Goal: Transaction & Acquisition: Purchase product/service

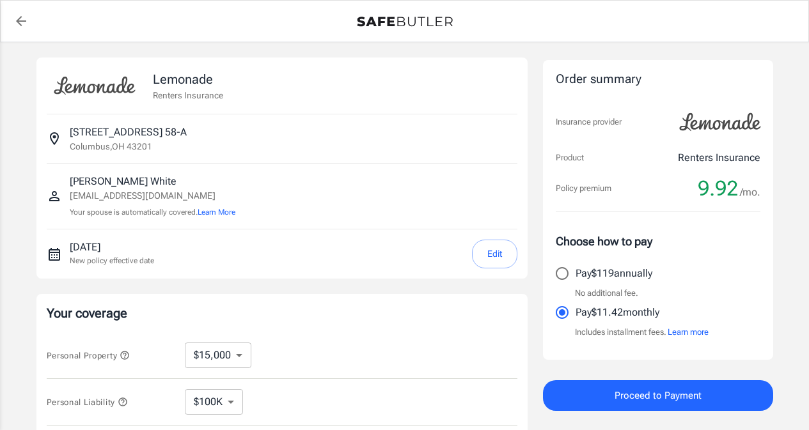
select select "15000"
select select "500"
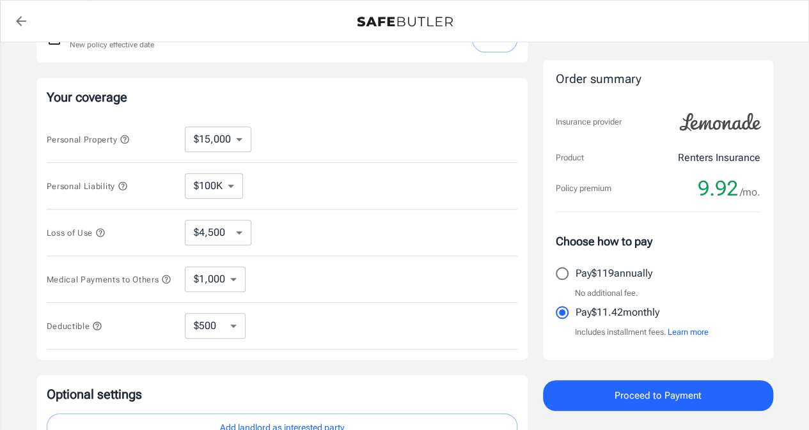
scroll to position [217, 0]
click at [670, 396] on span "Proceed to Payment" at bounding box center [658, 396] width 87 height 17
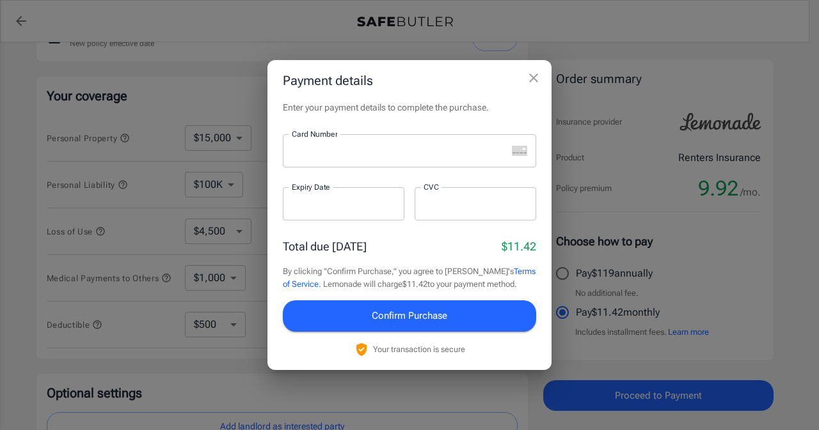
click at [370, 161] on div at bounding box center [395, 150] width 224 height 33
click at [441, 318] on span "Confirm Purchase" at bounding box center [409, 316] width 75 height 17
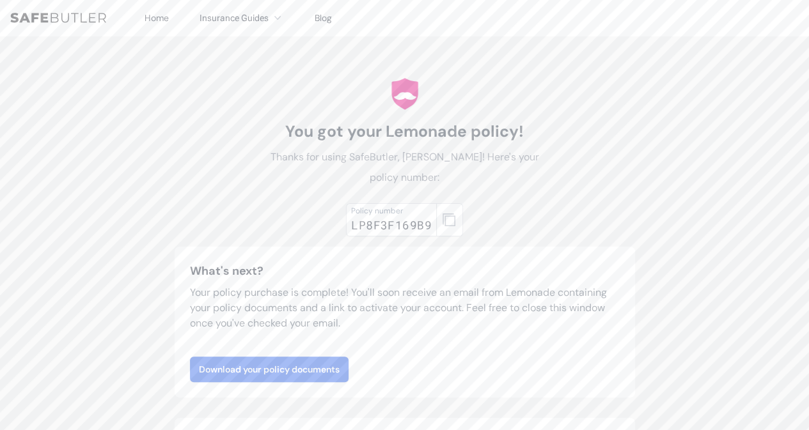
click at [428, 221] on div "LP8F3F169B9" at bounding box center [391, 225] width 81 height 18
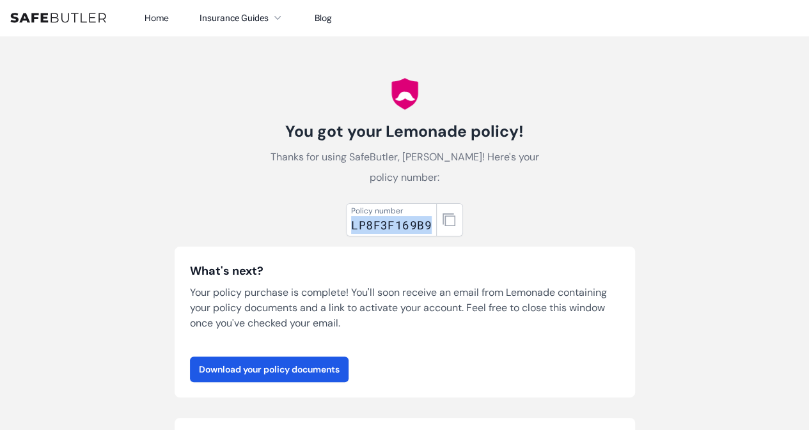
drag, startPoint x: 429, startPoint y: 223, endPoint x: 333, endPoint y: 229, distance: 96.1
copy div "LP8F3F169B9"
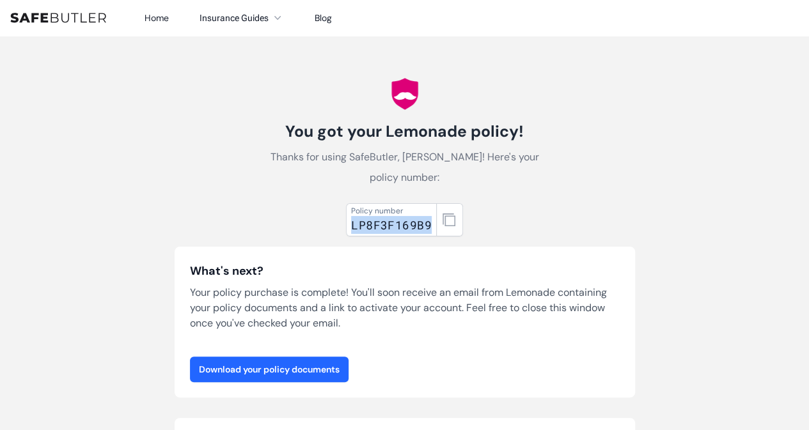
click at [288, 379] on link "Download your policy documents" at bounding box center [269, 370] width 159 height 26
